Goal: Answer question/provide support

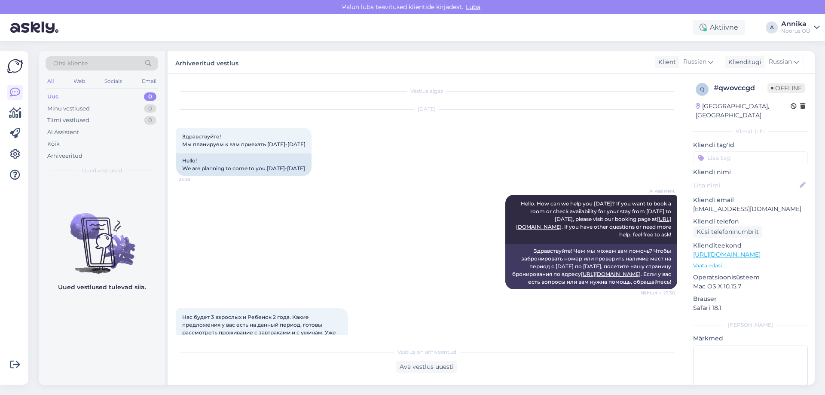
scroll to position [837, 0]
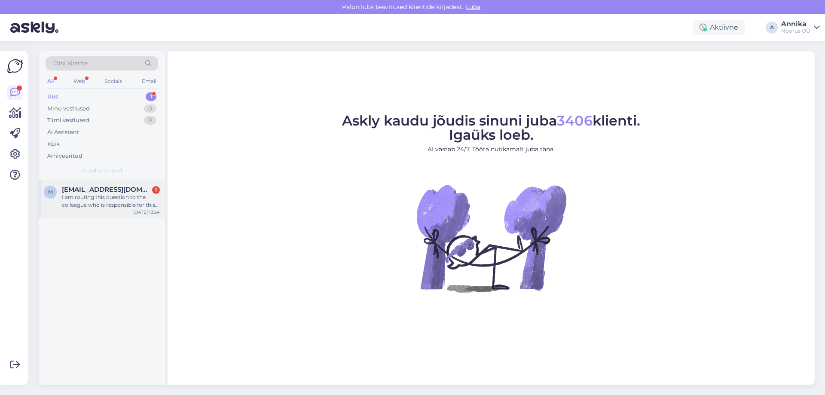
drag, startPoint x: 113, startPoint y: 185, endPoint x: 124, endPoint y: 199, distance: 17.2
click at [113, 185] on div "m [EMAIL_ADDRESS][DOMAIN_NAME] 1 I am routing this question to the colleague wh…" at bounding box center [102, 199] width 126 height 39
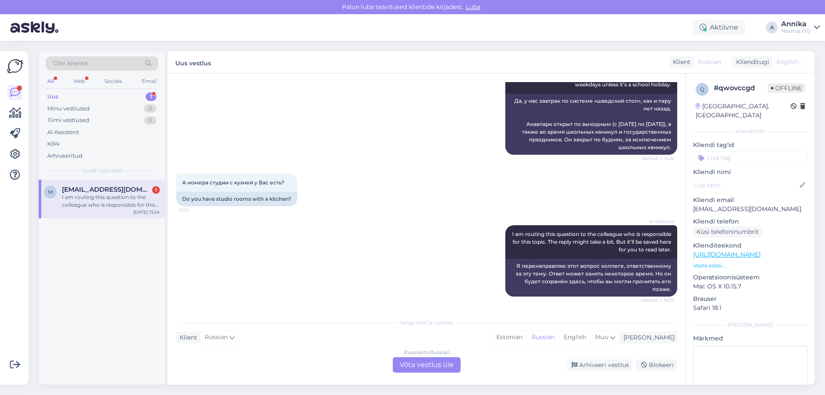
click at [430, 363] on div "Russian to Russian Võta vestlus üle" at bounding box center [427, 364] width 68 height 15
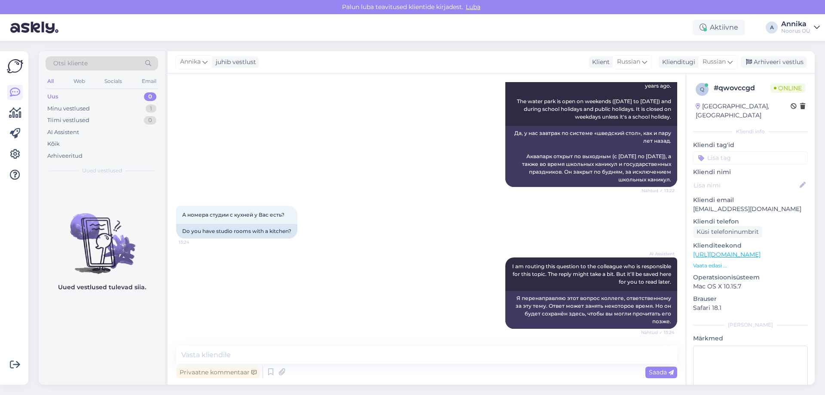
scroll to position [1306, 0]
click at [265, 355] on textarea at bounding box center [426, 355] width 501 height 18
type textarea "К сожалению таких номеров у нас нет."
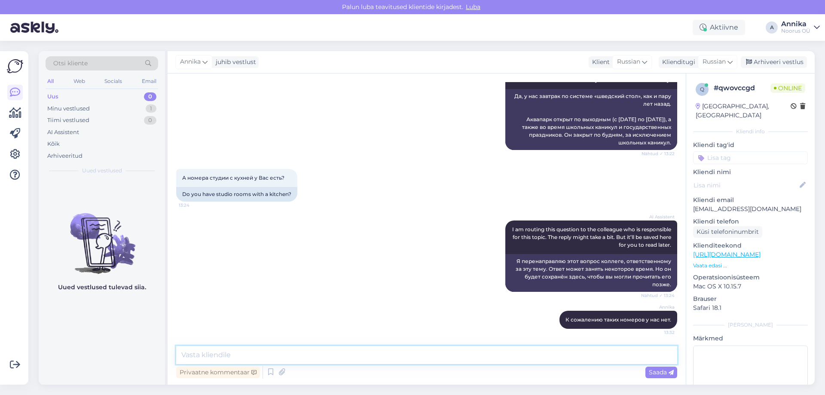
scroll to position [1343, 0]
